Goal: Task Accomplishment & Management: Manage account settings

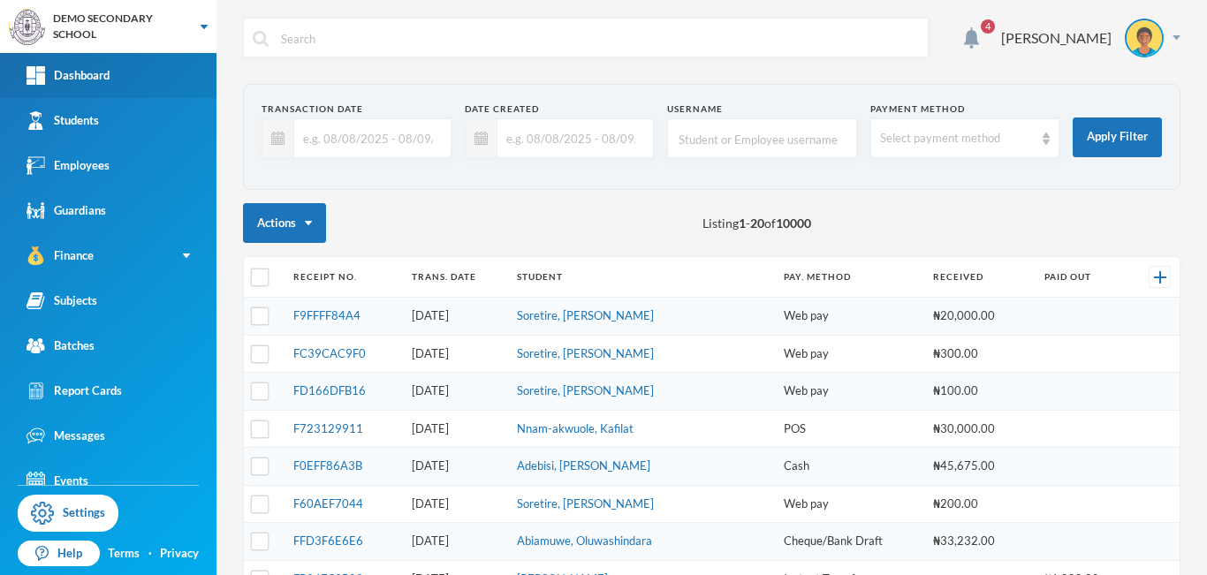
click at [72, 81] on div "Dashboard" at bounding box center [68, 75] width 83 height 19
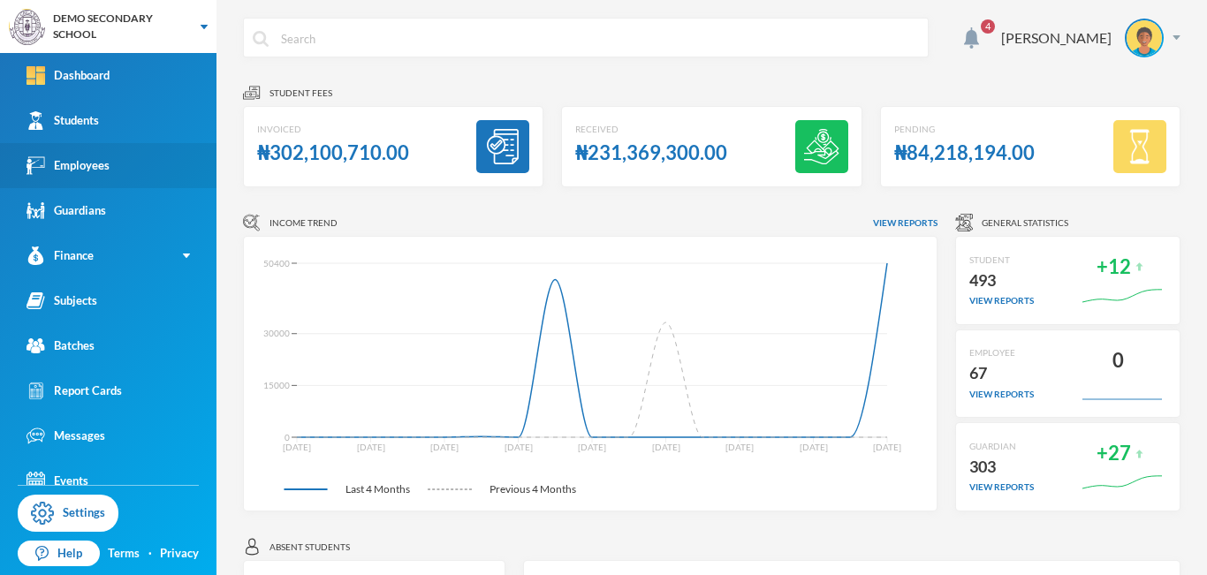
scroll to position [19, 0]
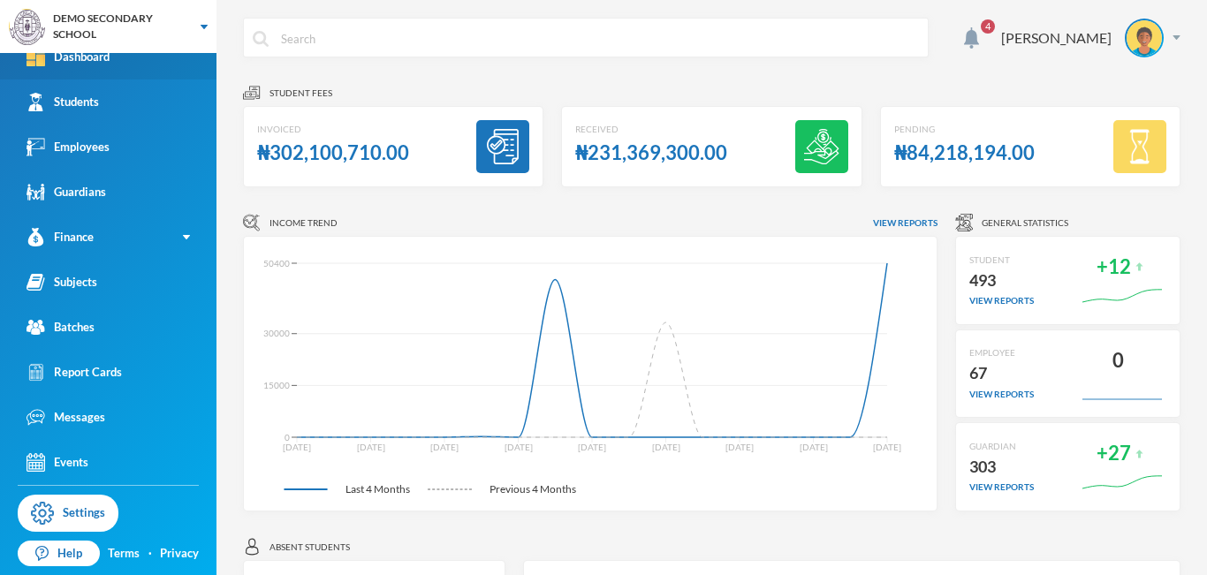
click at [85, 57] on div "Dashboard" at bounding box center [68, 57] width 83 height 19
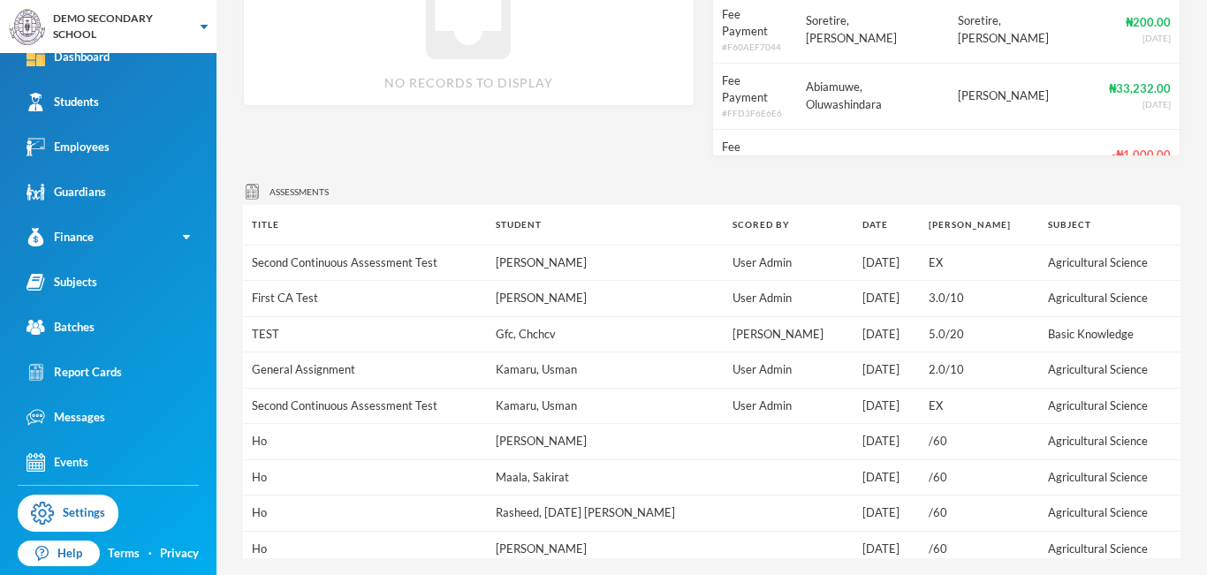
scroll to position [1191, 0]
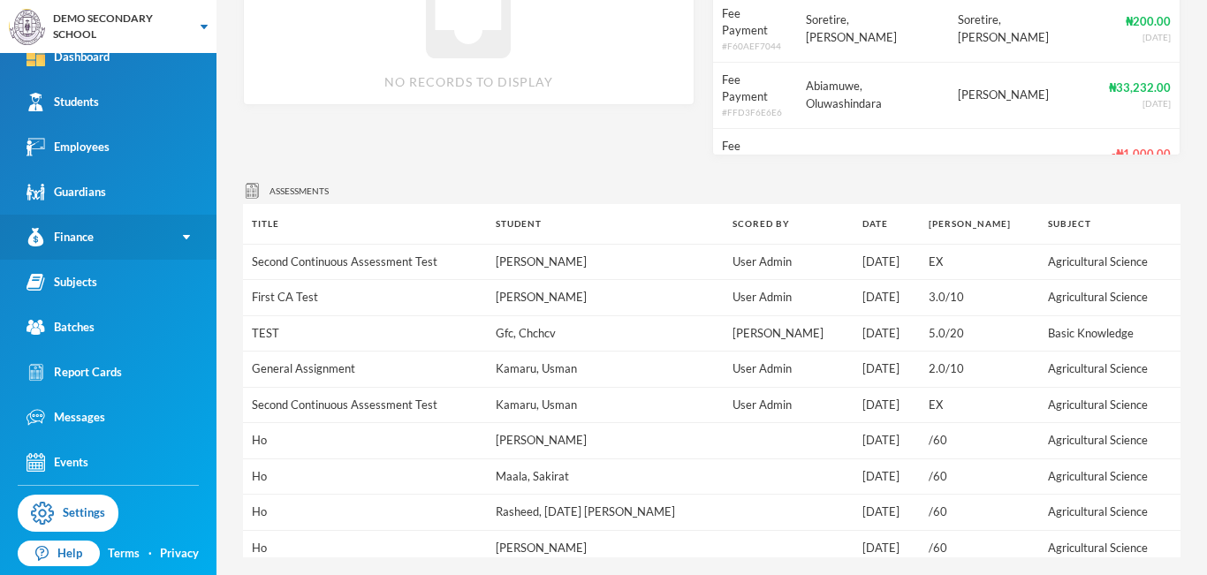
click at [179, 239] on link "Finance" at bounding box center [108, 237] width 217 height 45
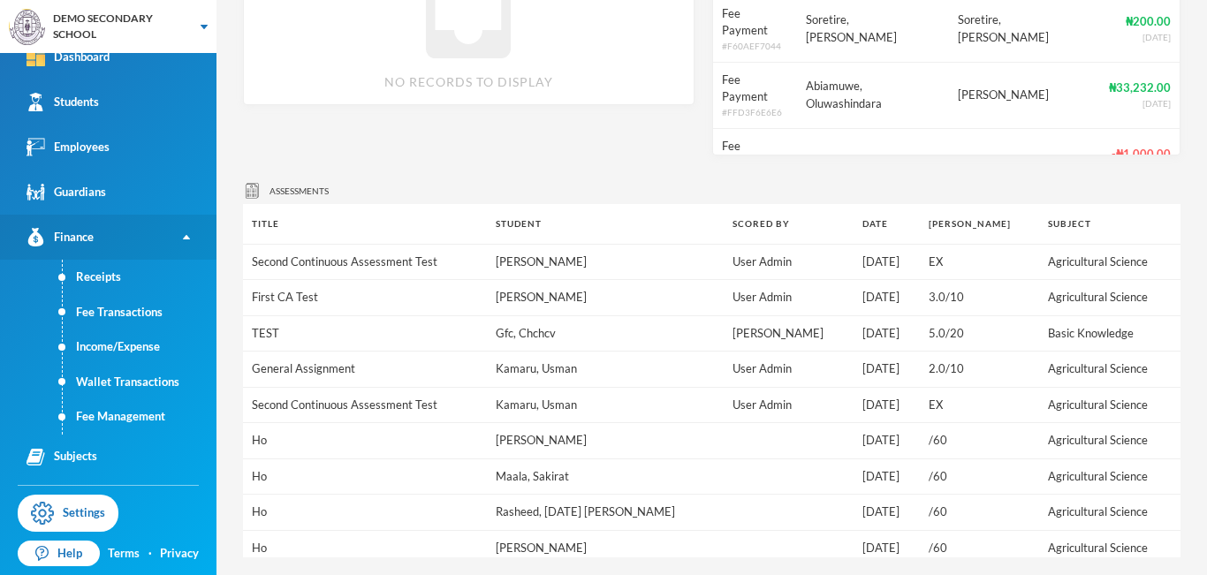
click at [183, 237] on img at bounding box center [186, 237] width 7 height 4
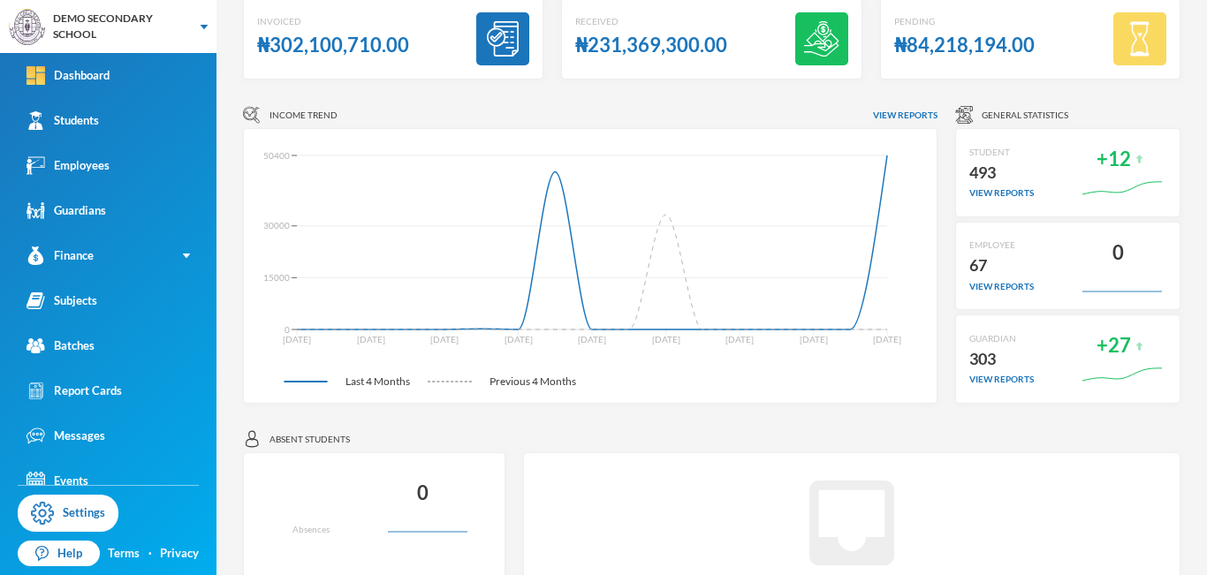
scroll to position [0, 0]
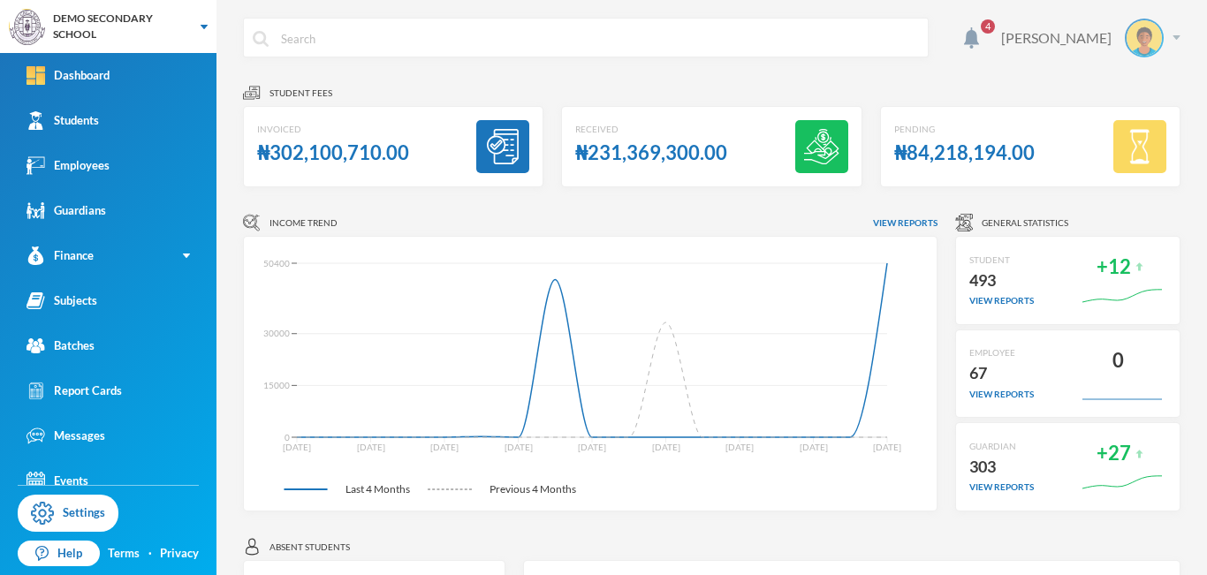
click at [1173, 37] on img at bounding box center [1177, 37] width 8 height 4
click at [1122, 133] on button "Logout" at bounding box center [1119, 129] width 80 height 27
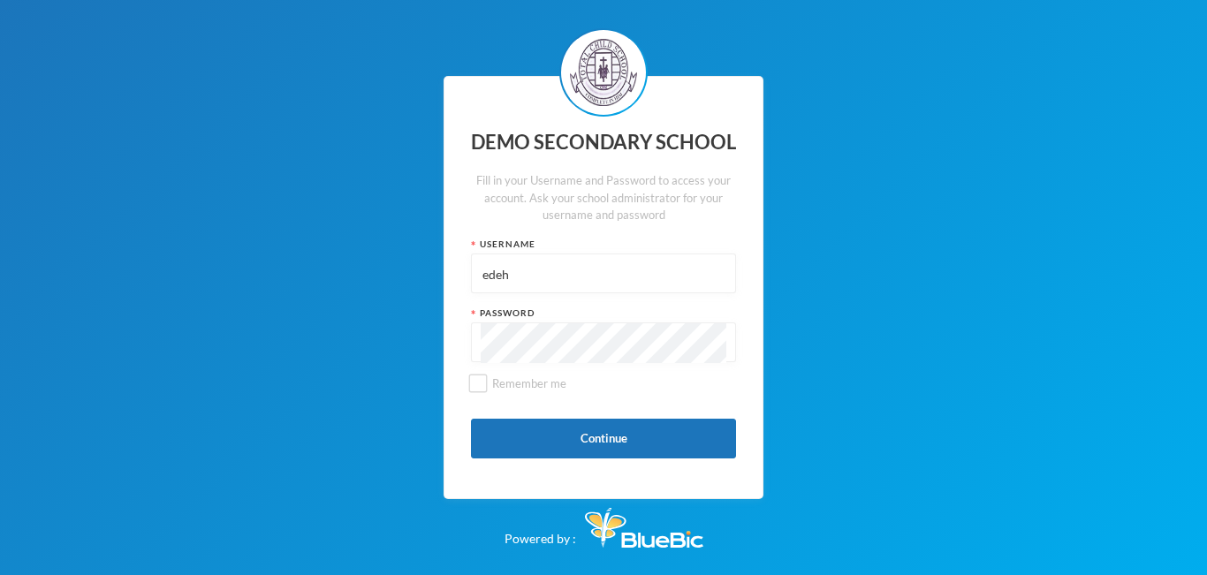
click at [615, 281] on input "edeh" at bounding box center [604, 275] width 246 height 40
type input "s144"
click at [595, 435] on button "Continue" at bounding box center [603, 439] width 265 height 40
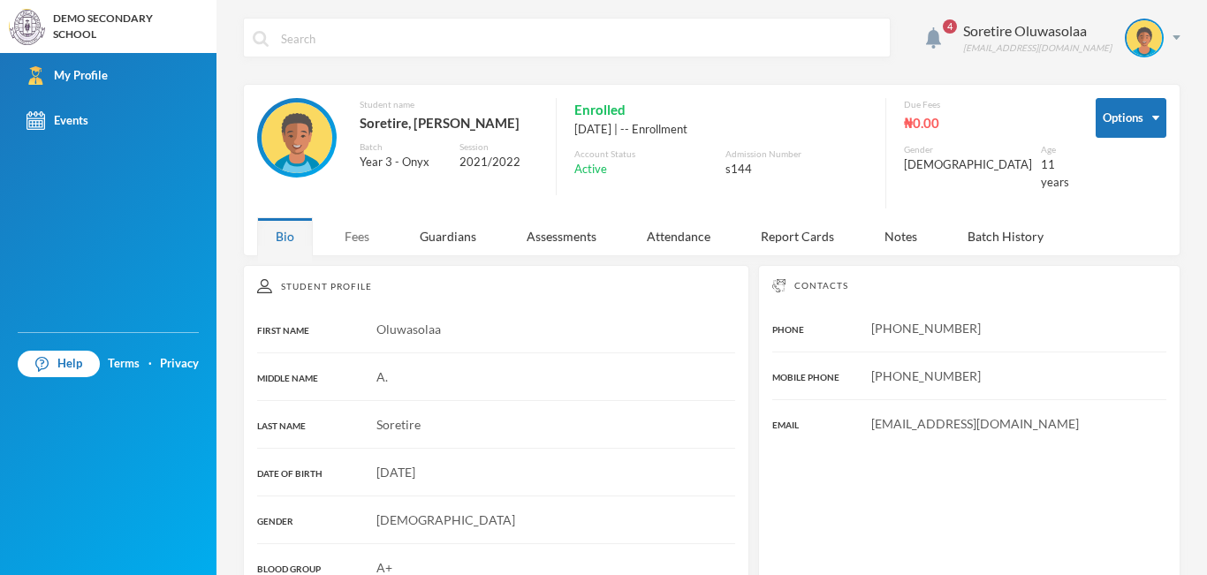
click at [355, 231] on div "Fees" at bounding box center [357, 236] width 62 height 38
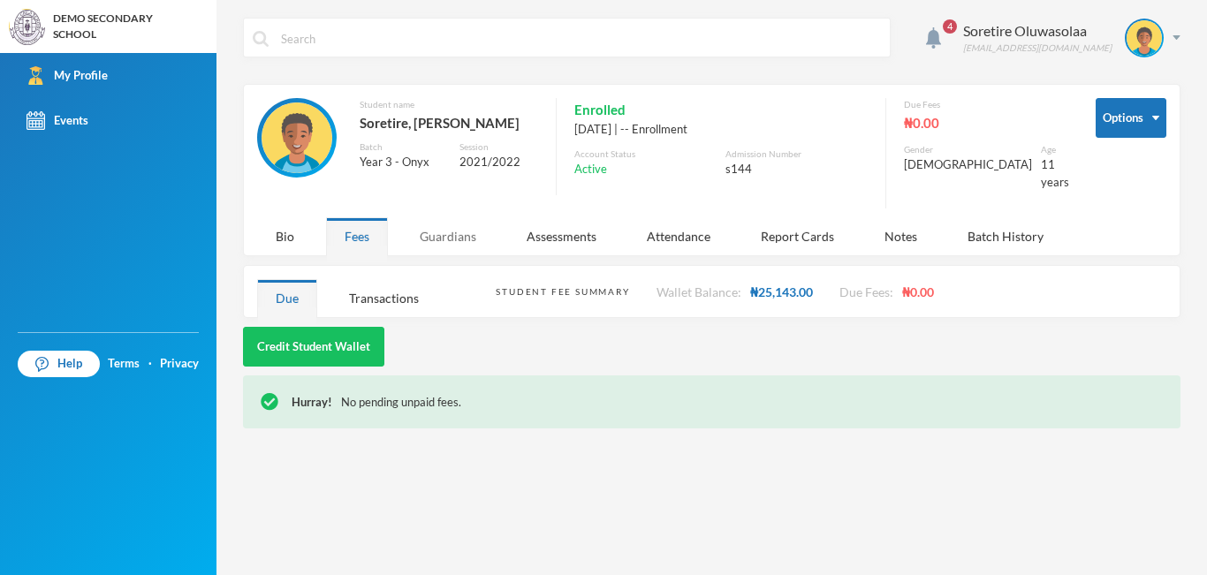
click at [452, 225] on div "Guardians" at bounding box center [448, 236] width 94 height 38
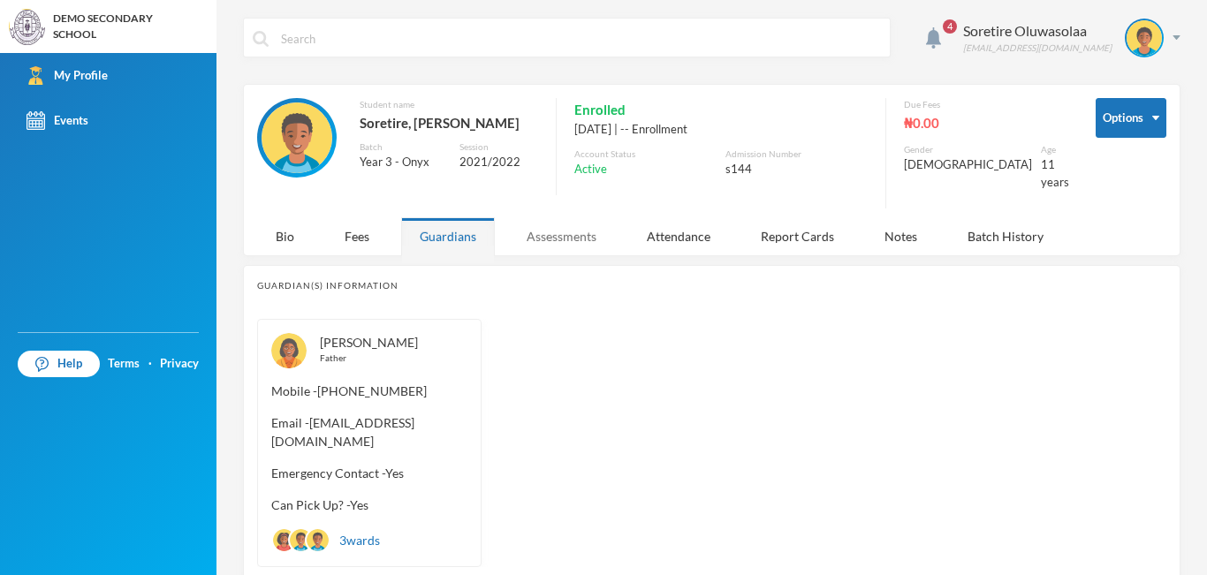
click at [565, 232] on div "Assessments" at bounding box center [561, 236] width 107 height 38
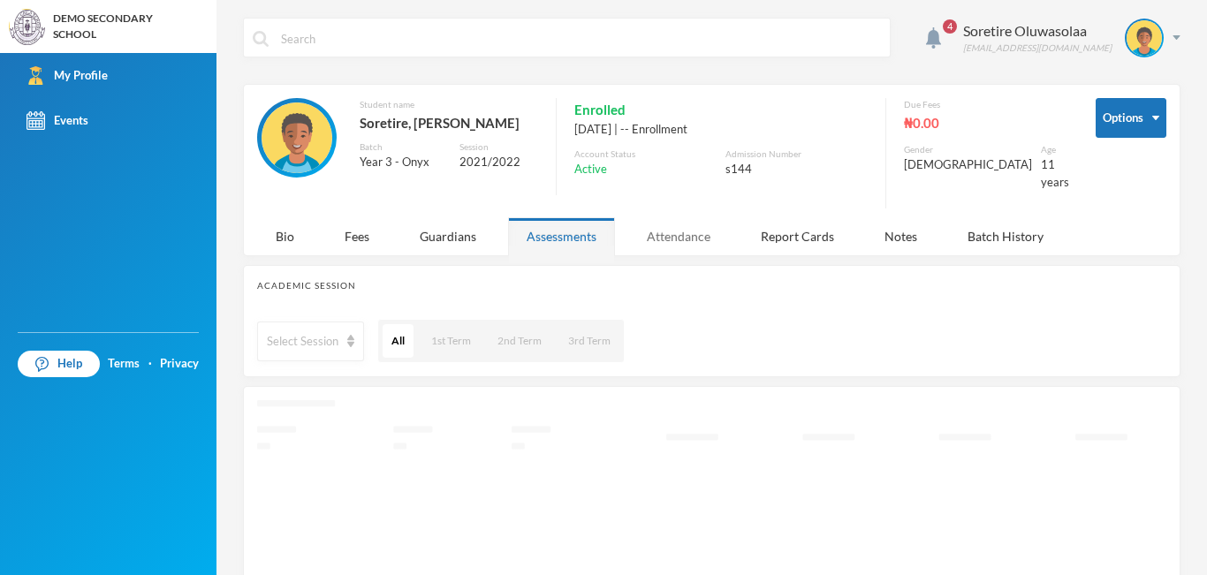
click at [651, 232] on div "Attendance" at bounding box center [678, 236] width 101 height 38
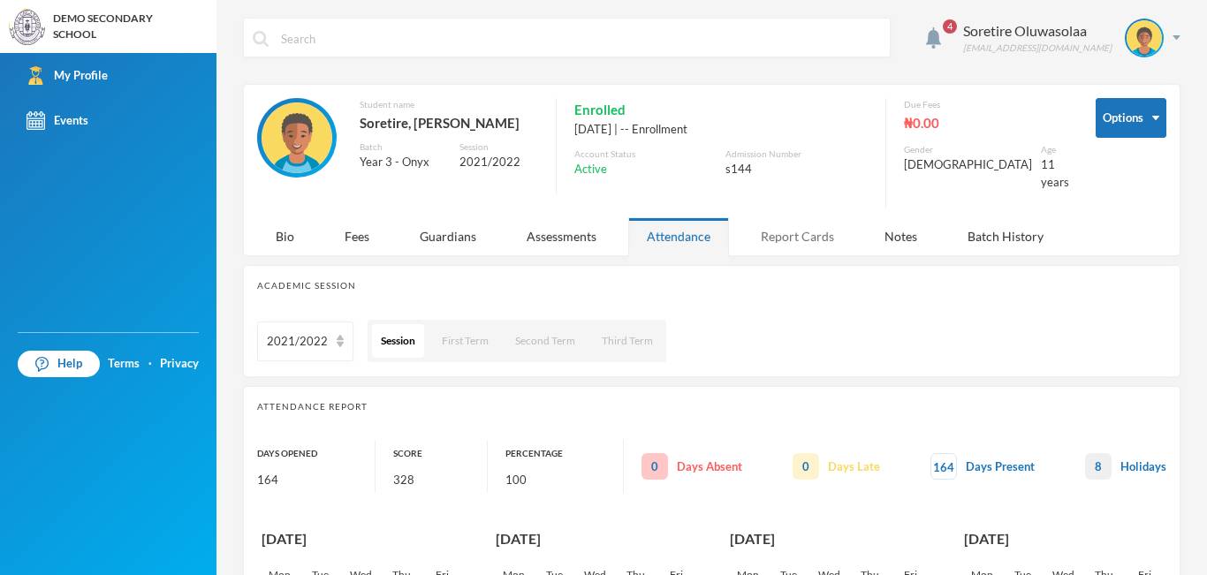
click at [783, 218] on div "Report Cards" at bounding box center [797, 236] width 110 height 38
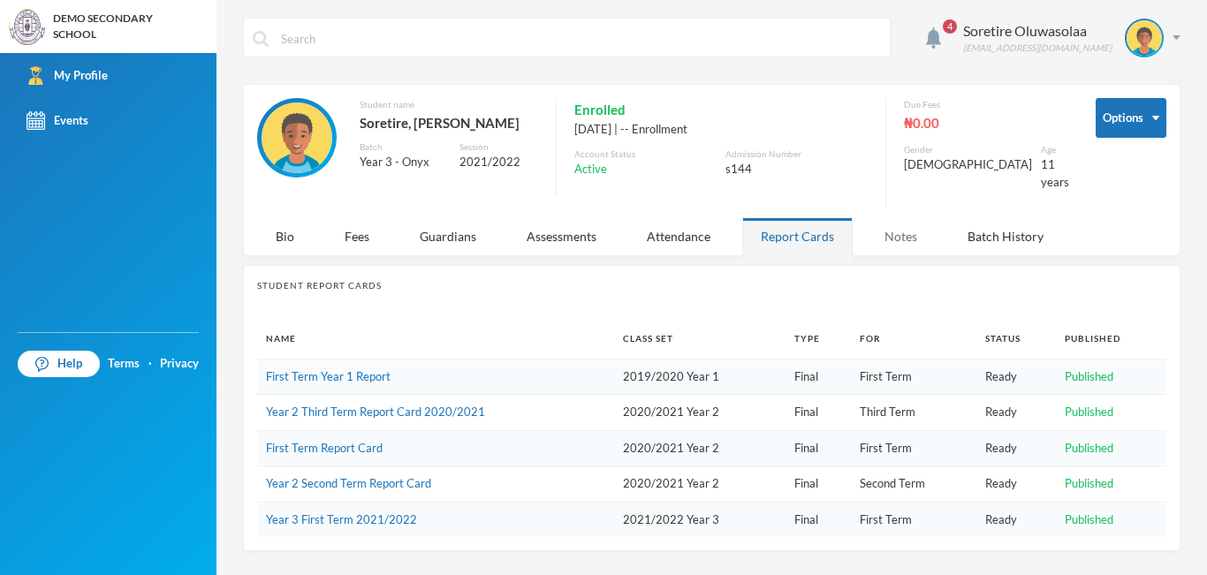
click at [900, 222] on div "Notes" at bounding box center [901, 236] width 70 height 38
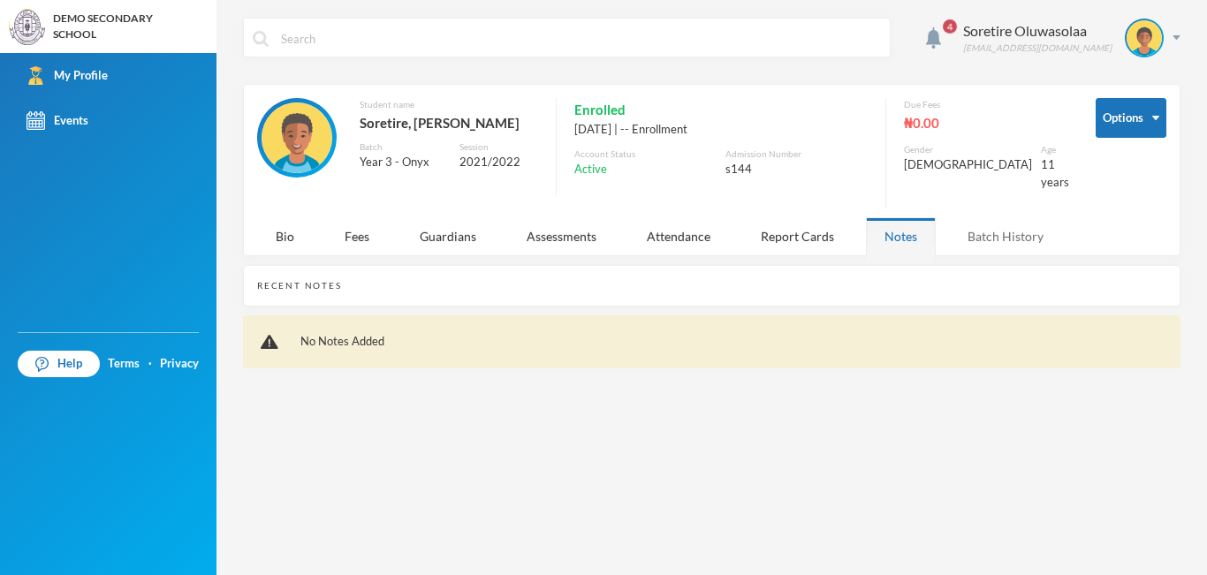
click at [1009, 221] on div "Batch History" at bounding box center [1005, 236] width 113 height 38
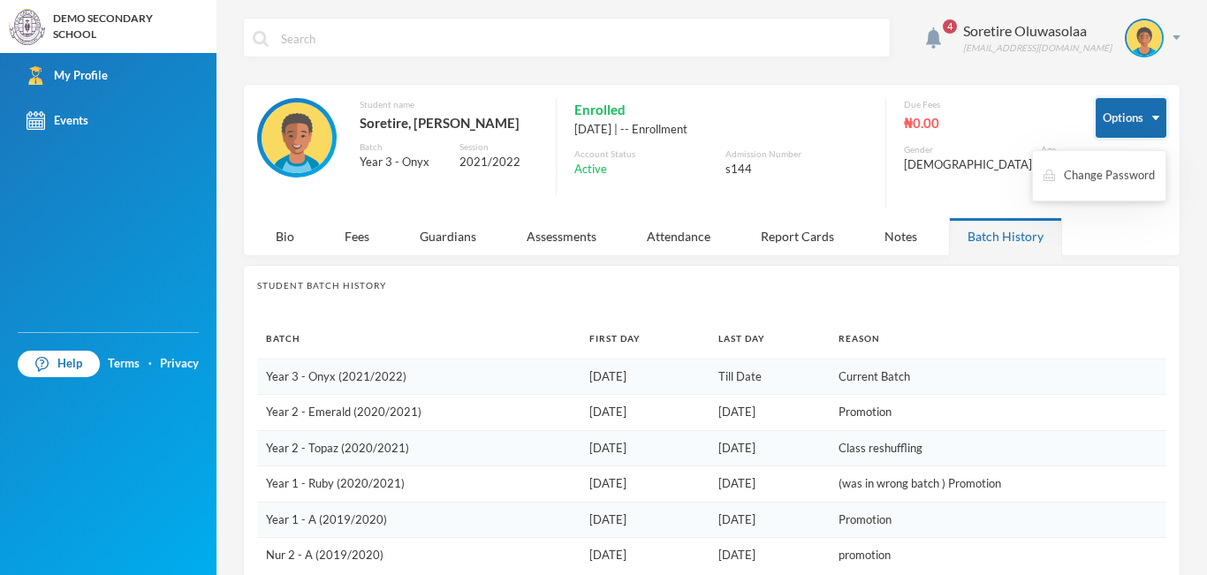
click at [1146, 122] on button "Options" at bounding box center [1131, 118] width 71 height 40
click at [307, 141] on img at bounding box center [297, 138] width 71 height 71
click at [290, 223] on div "Bio" at bounding box center [285, 236] width 56 height 38
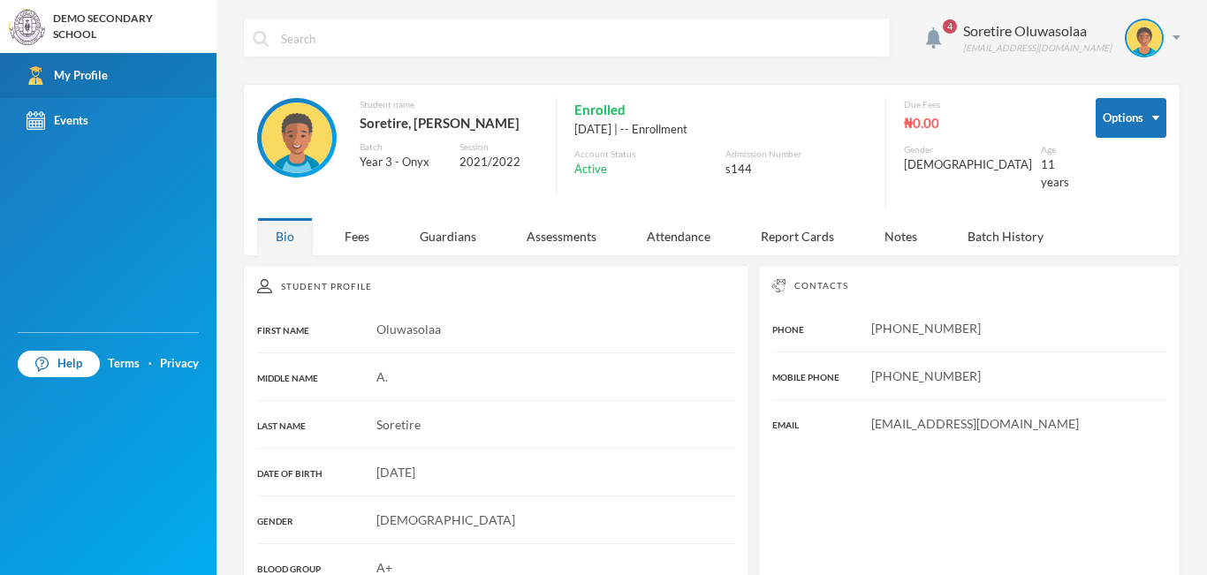
click at [83, 72] on div "My Profile" at bounding box center [67, 75] width 81 height 19
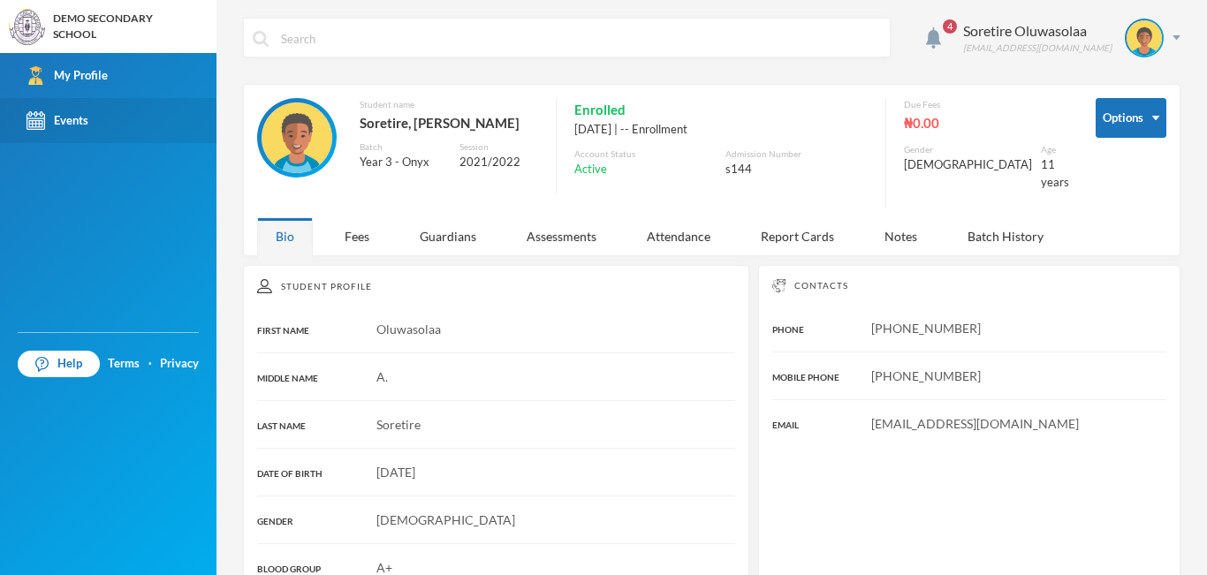
click at [82, 122] on div "Events" at bounding box center [58, 120] width 62 height 19
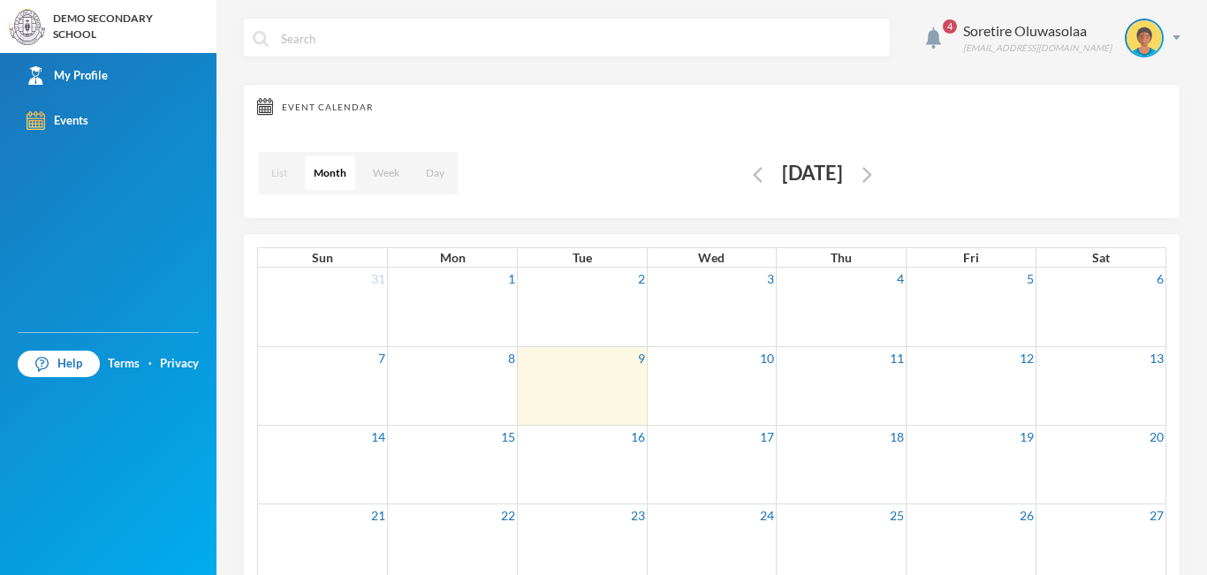
click at [288, 178] on button "List" at bounding box center [280, 173] width 34 height 34
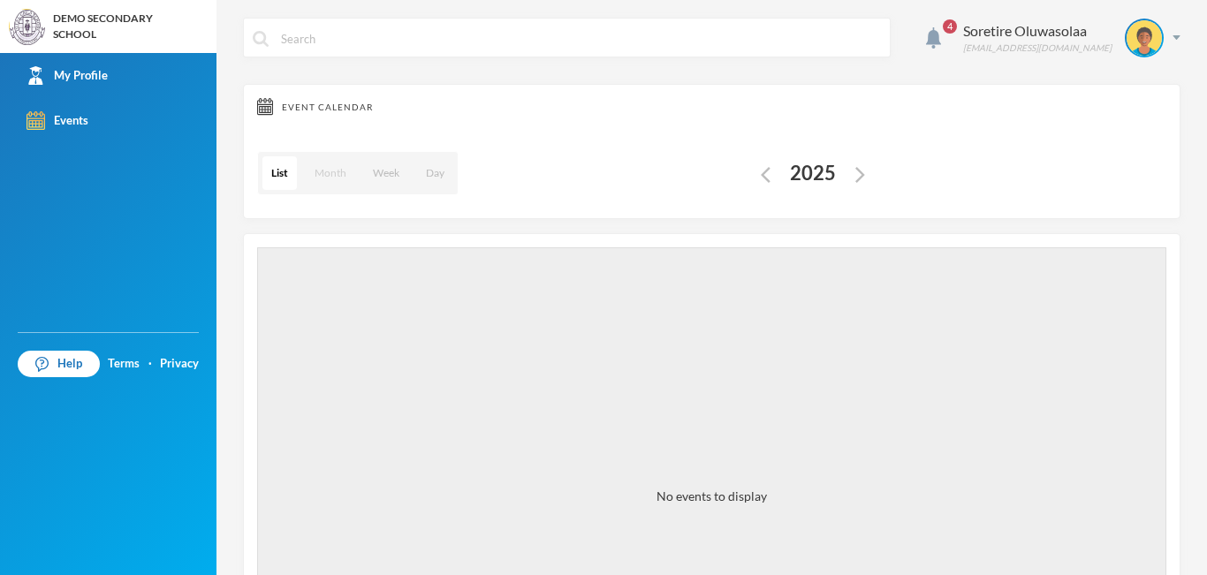
click at [333, 168] on button "Month" at bounding box center [330, 173] width 49 height 34
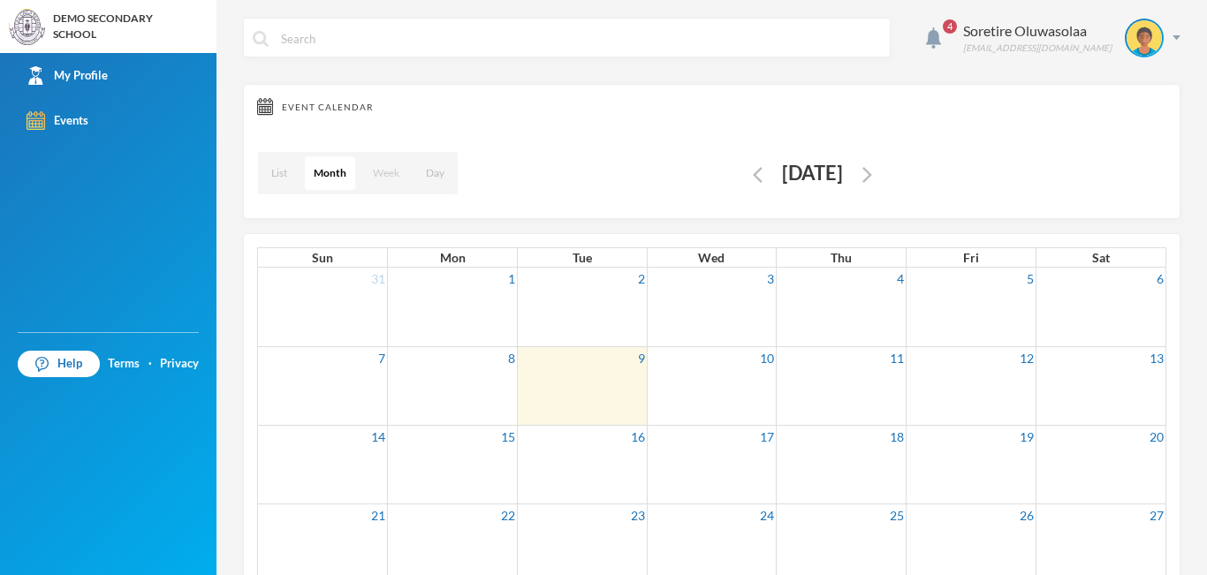
click at [390, 177] on button "Week" at bounding box center [386, 173] width 44 height 34
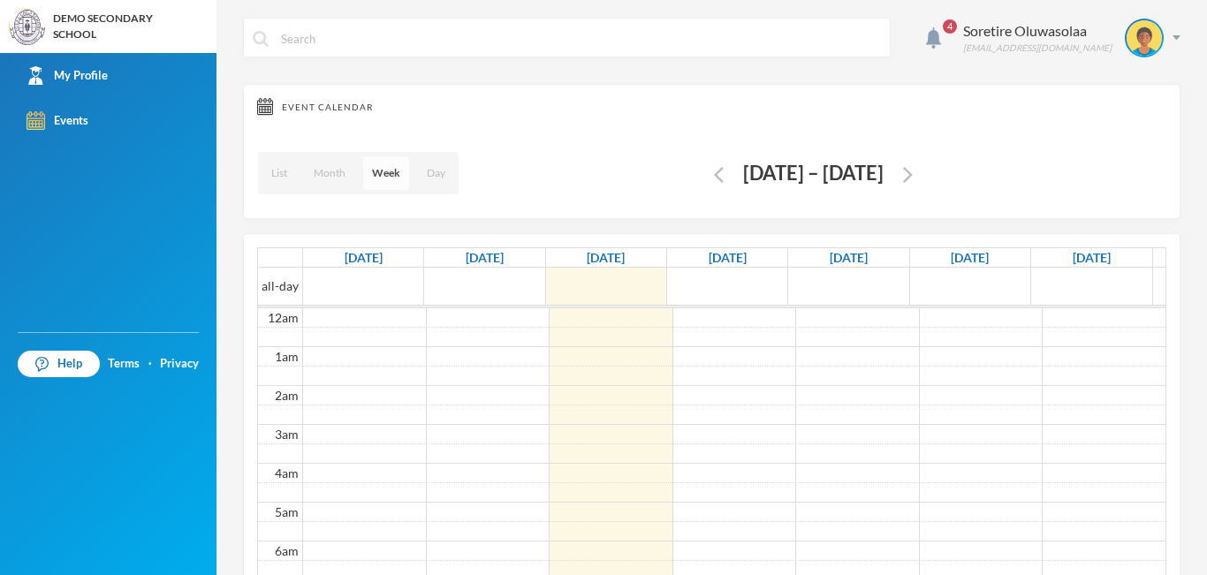
scroll to position [234, 0]
click at [432, 172] on button "Day" at bounding box center [436, 173] width 36 height 34
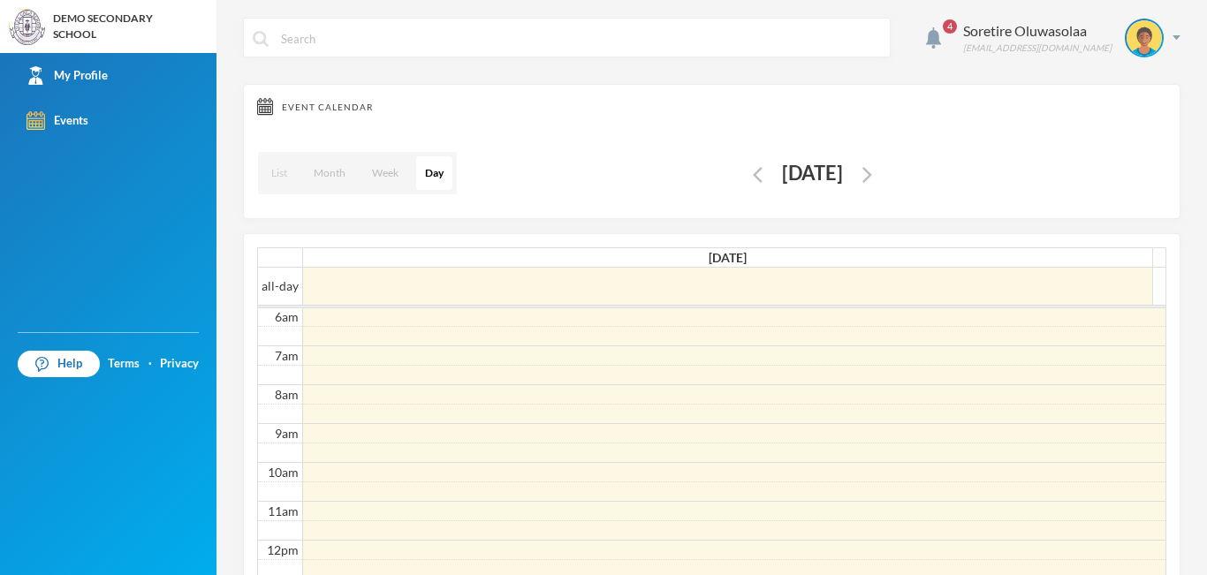
click at [286, 174] on button "List" at bounding box center [280, 173] width 34 height 34
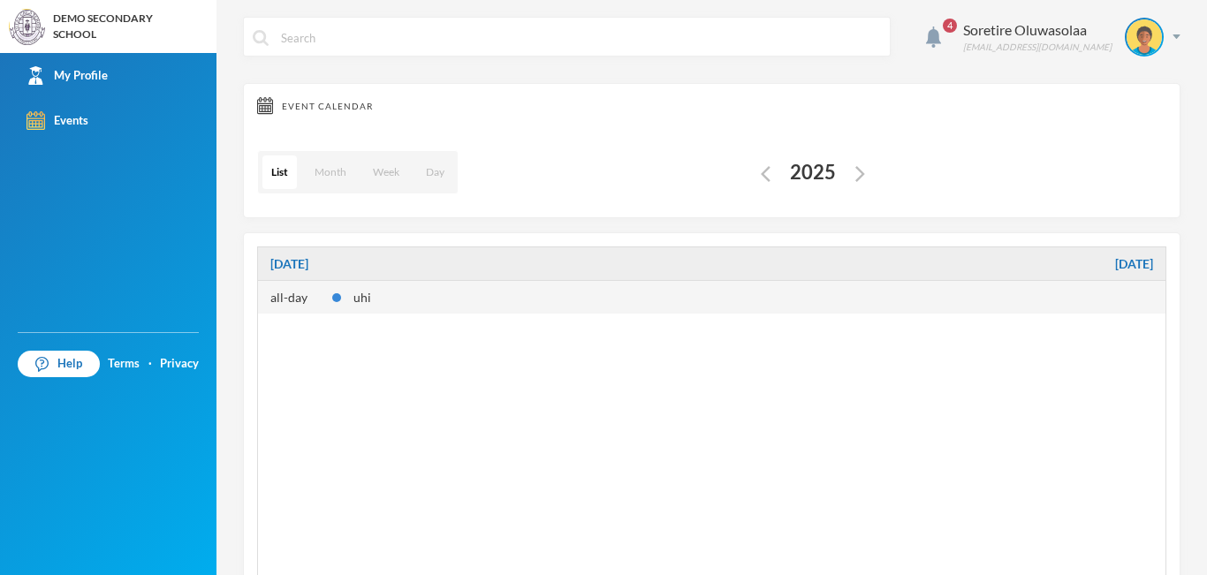
scroll to position [0, 0]
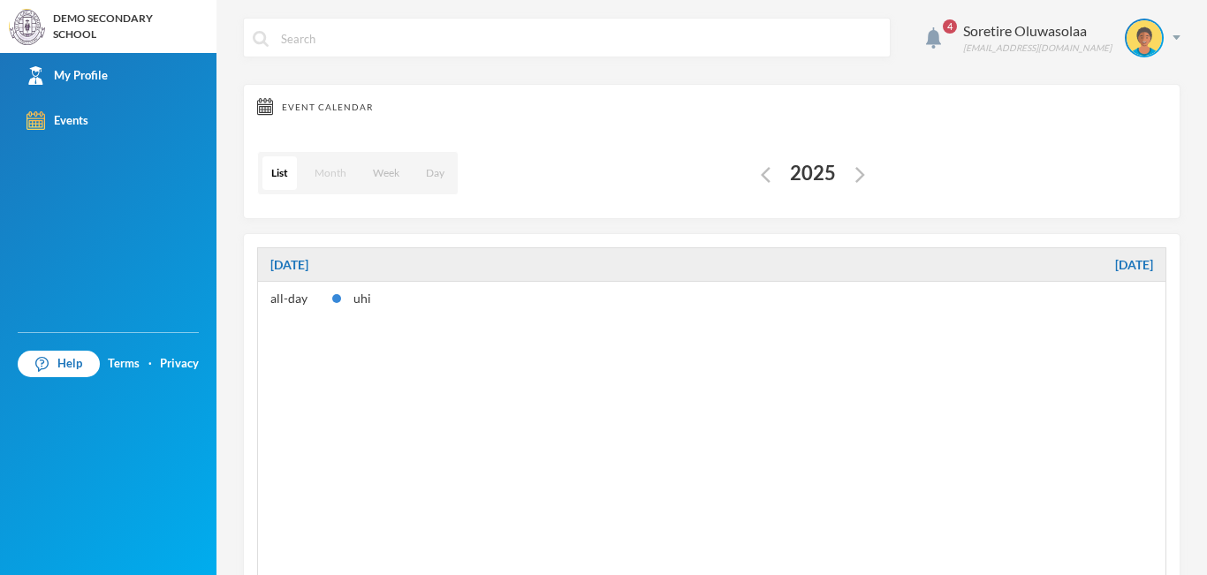
click at [325, 178] on button "Month" at bounding box center [330, 173] width 49 height 34
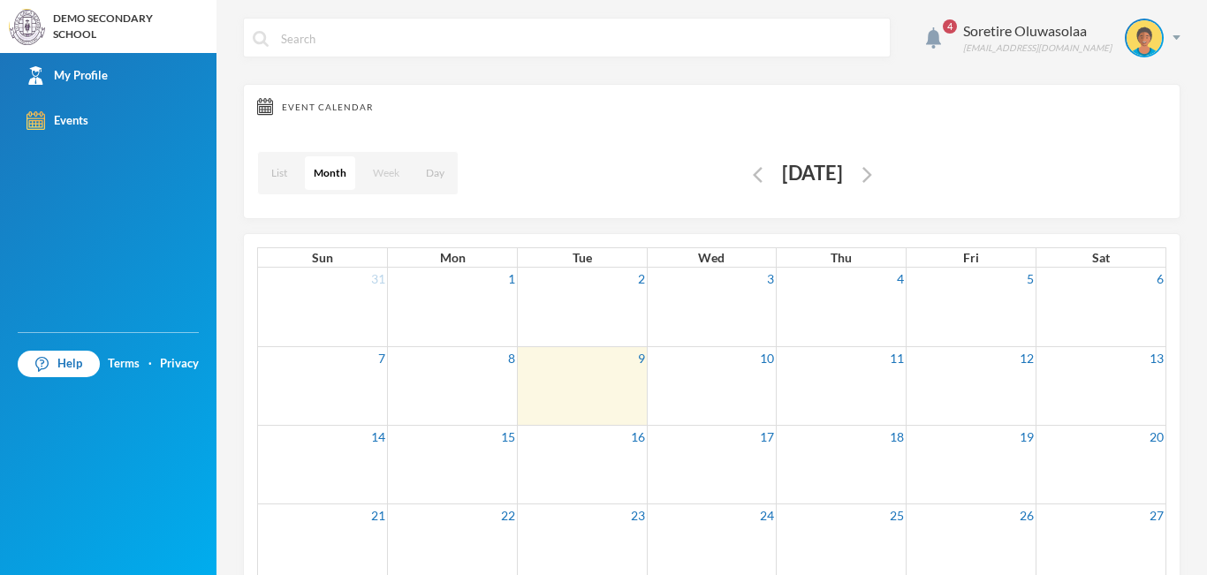
click at [389, 175] on button "Week" at bounding box center [386, 173] width 44 height 34
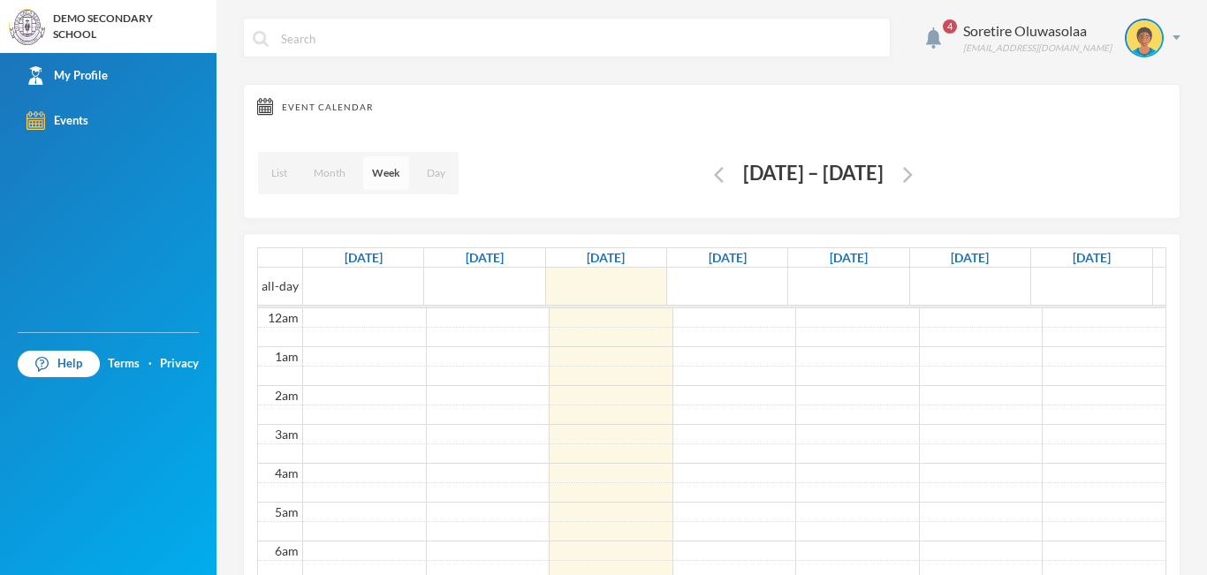
scroll to position [234, 0]
click at [431, 179] on button "Day" at bounding box center [436, 173] width 36 height 34
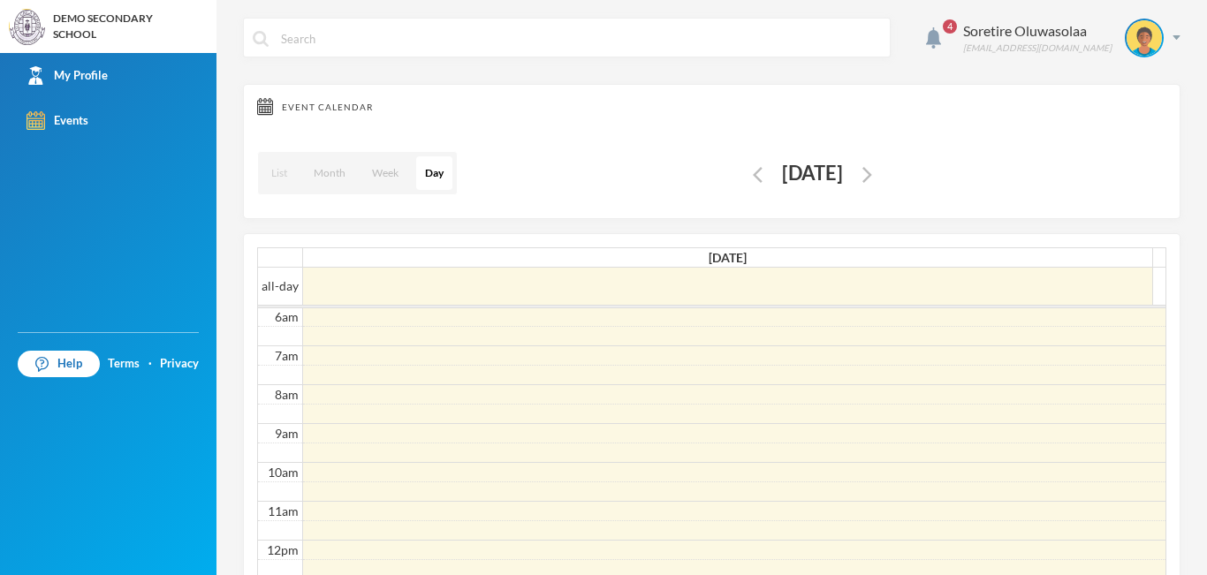
click at [284, 168] on button "List" at bounding box center [280, 173] width 34 height 34
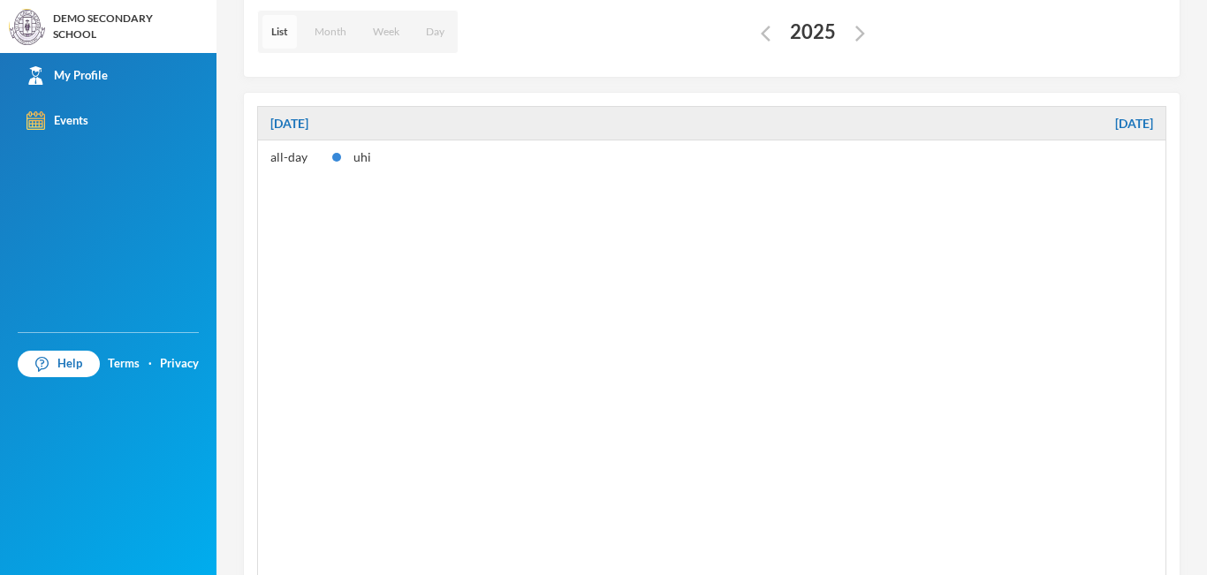
scroll to position [148, 0]
click at [377, 23] on button "Week" at bounding box center [386, 26] width 44 height 34
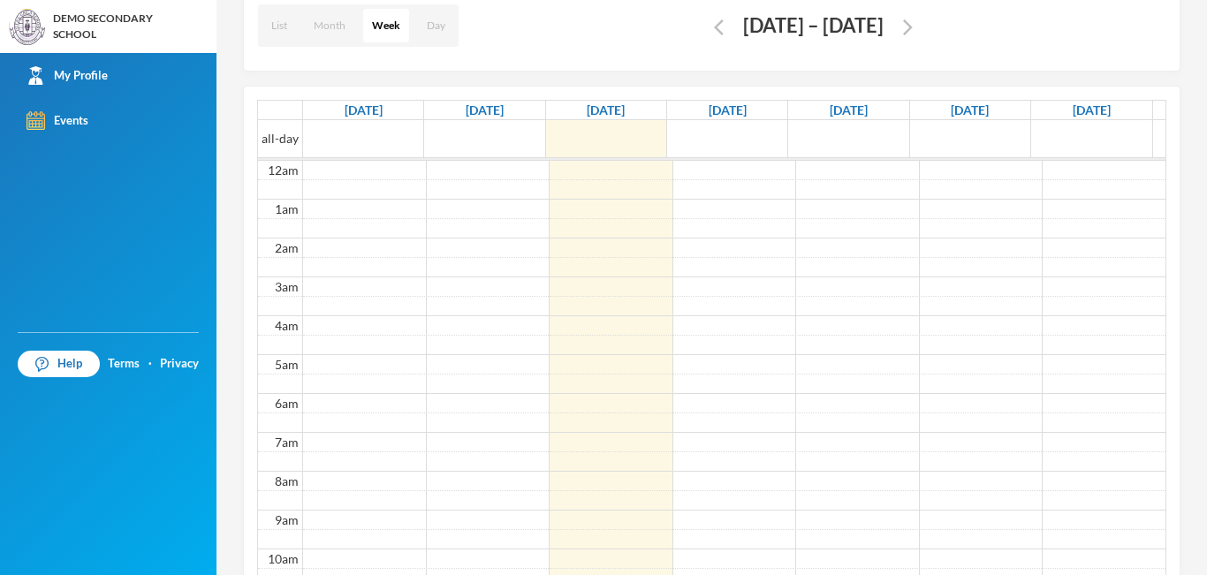
scroll to position [234, 0]
click at [428, 27] on button "Day" at bounding box center [436, 26] width 36 height 34
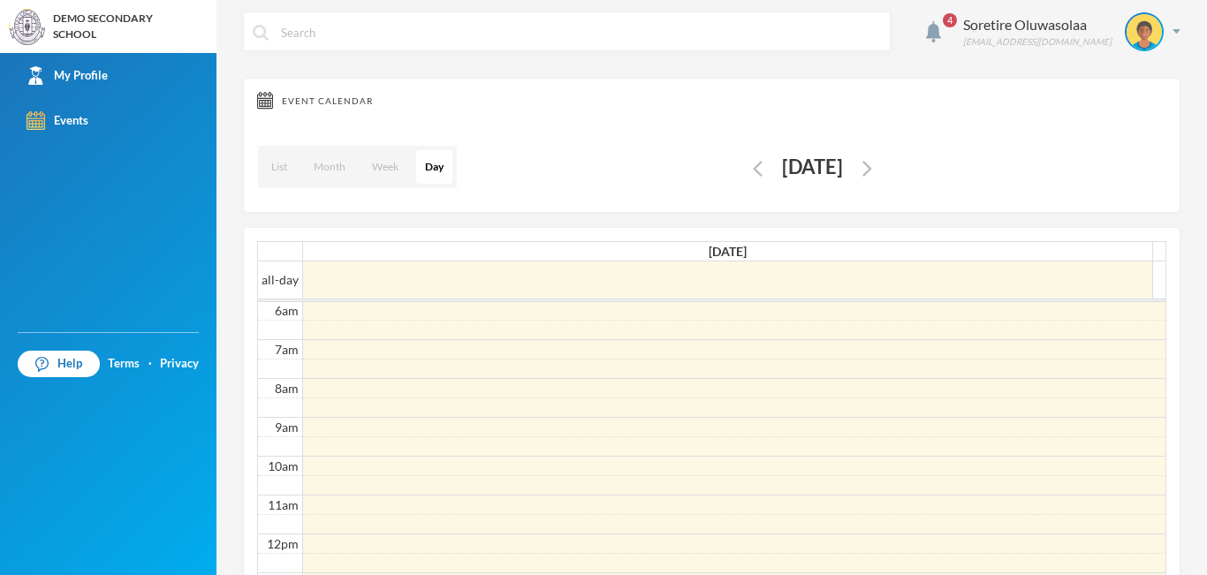
scroll to position [0, 0]
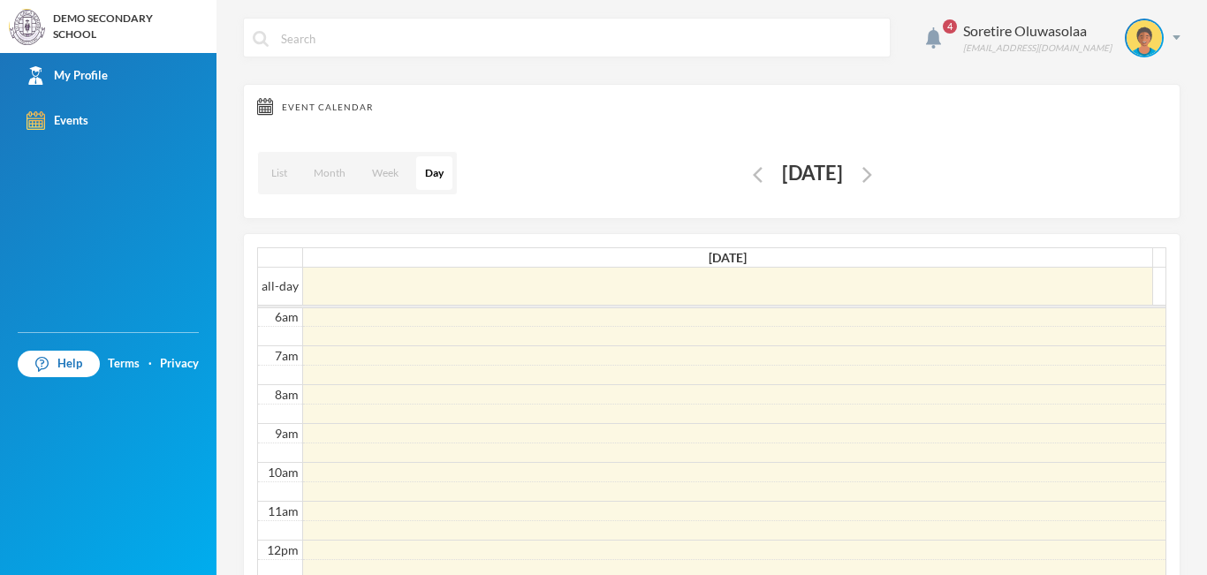
click at [1169, 36] on div "4 Soretire Oluwasolaa [EMAIL_ADDRESS][DOMAIN_NAME] Event Calendar List Month We…" at bounding box center [712, 287] width 991 height 575
click at [1168, 36] on div "4 Soretire Oluwasolaa [EMAIL_ADDRESS][DOMAIN_NAME] Event Calendar List Month We…" at bounding box center [712, 287] width 991 height 575
click at [1161, 32] on div "Soretire Oluwasolaa [EMAIL_ADDRESS][DOMAIN_NAME]" at bounding box center [1065, 38] width 231 height 39
click at [1116, 124] on button "Logout" at bounding box center [1119, 129] width 80 height 27
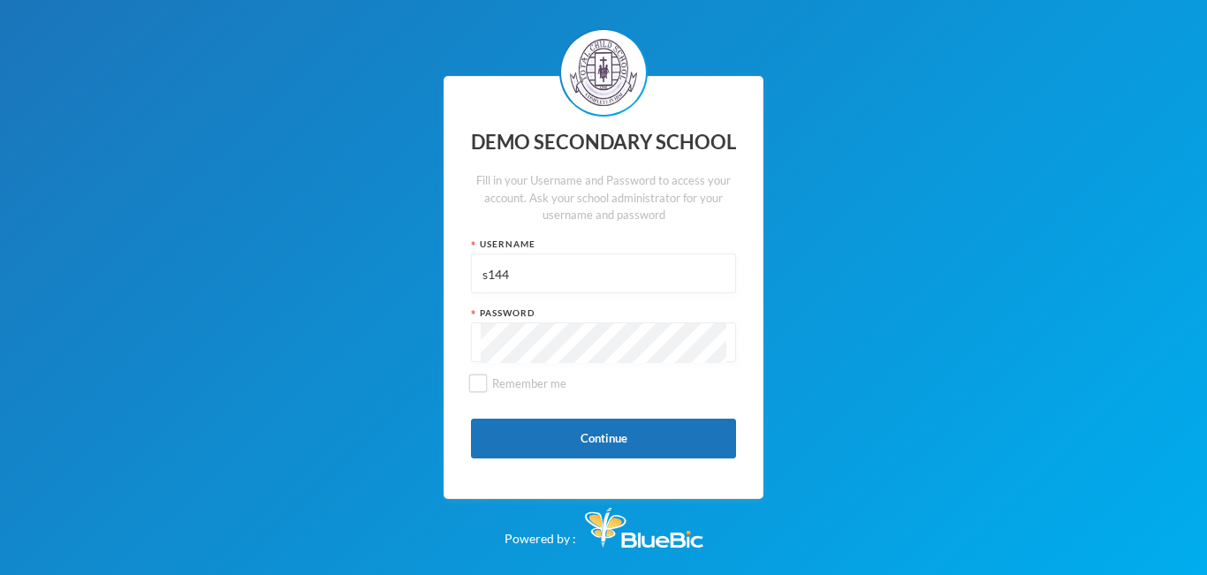
click at [613, 275] on input "s144" at bounding box center [604, 275] width 246 height 40
type input "p164"
